Goal: Navigation & Orientation: Find specific page/section

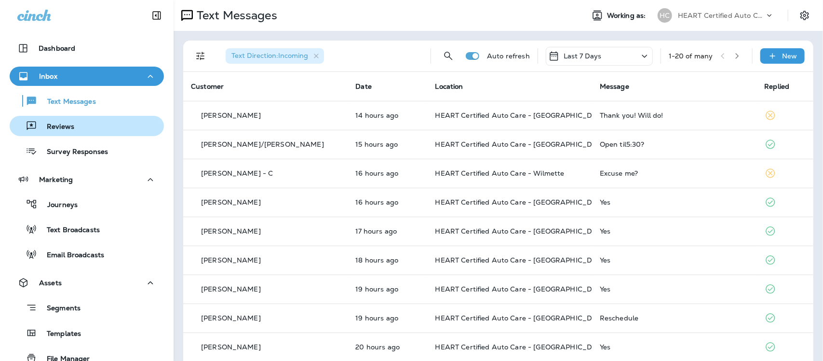
click at [57, 131] on p "Reviews" at bounding box center [55, 126] width 37 height 9
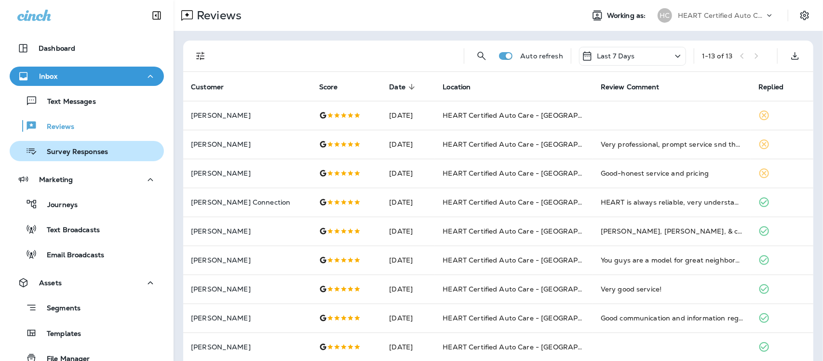
click at [93, 153] on p "Survey Responses" at bounding box center [72, 152] width 71 height 9
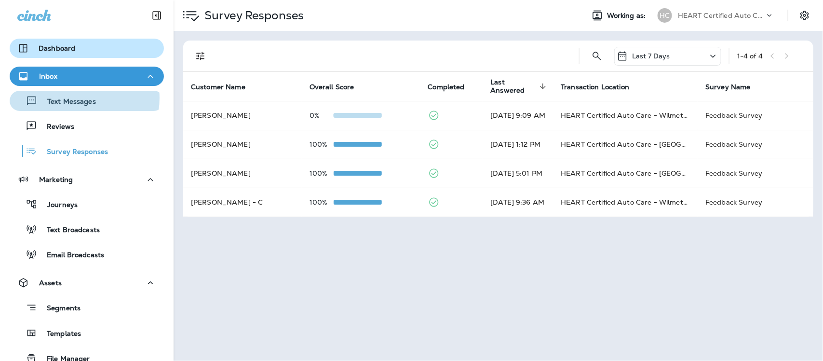
drag, startPoint x: 75, startPoint y: 98, endPoint x: 76, endPoint y: 39, distance: 59.3
click at [75, 94] on div "Text Messages" at bounding box center [54, 101] width 82 height 14
